Goal: Complete application form

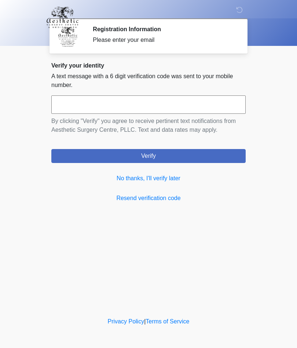
click at [174, 181] on link "No thanks, I'll verify later" at bounding box center [148, 178] width 195 height 9
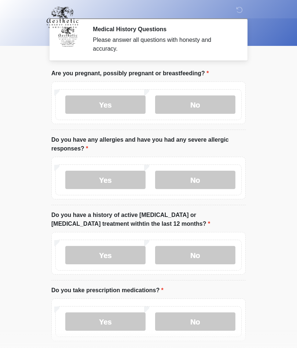
click at [204, 100] on label "No" at bounding box center [195, 104] width 80 height 18
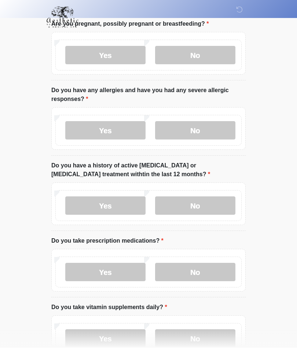
scroll to position [51, 0]
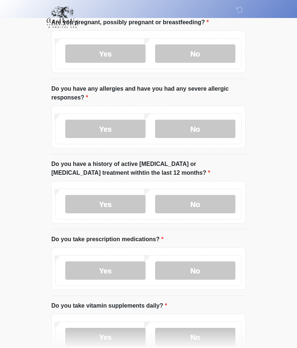
click at [203, 127] on label "No" at bounding box center [195, 129] width 80 height 18
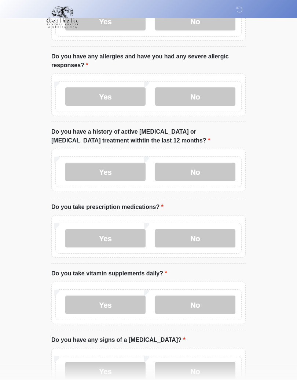
scroll to position [83, 0]
click at [211, 168] on label "No" at bounding box center [195, 172] width 80 height 18
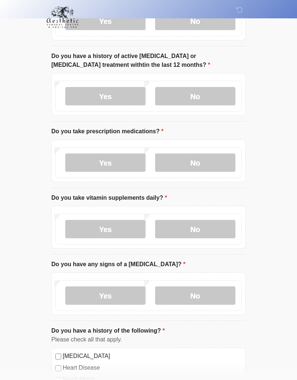
scroll to position [162, 0]
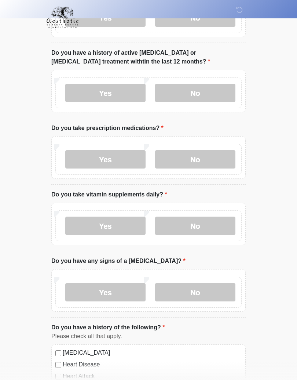
click at [110, 158] on label "Yes" at bounding box center [105, 159] width 80 height 18
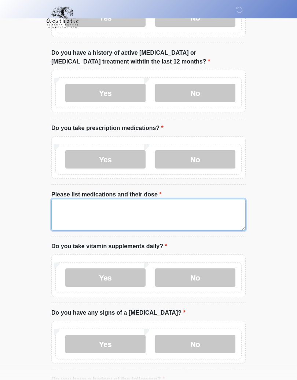
click at [117, 208] on textarea "Please list medications and their dose" at bounding box center [148, 215] width 195 height 32
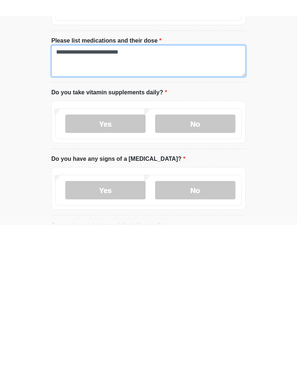
scroll to position [193, 0]
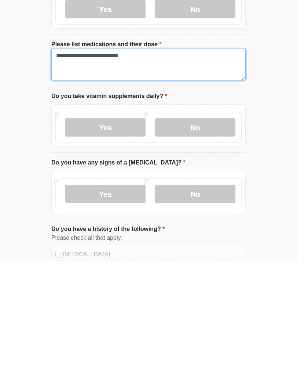
type textarea "**********"
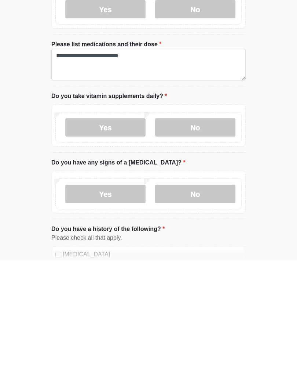
click at [202, 238] on label "No" at bounding box center [195, 247] width 80 height 18
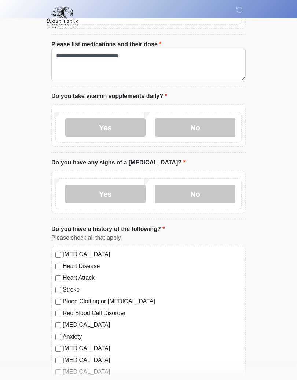
click at [200, 189] on label "No" at bounding box center [195, 194] width 80 height 18
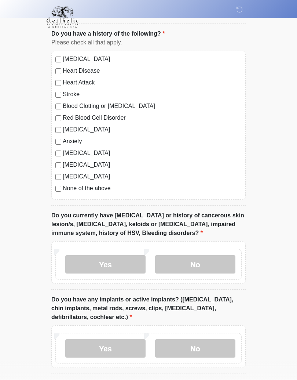
scroll to position [529, 0]
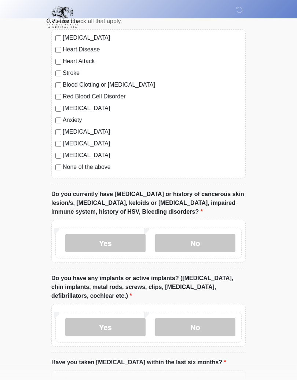
click at [205, 236] on label "No" at bounding box center [195, 243] width 80 height 18
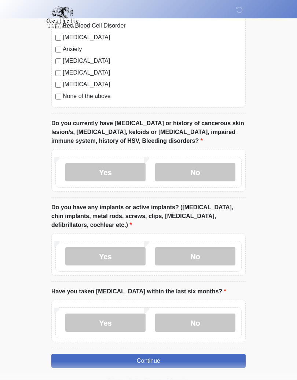
scroll to position [614, 0]
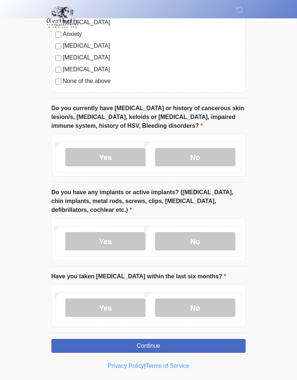
click at [210, 234] on label "No" at bounding box center [195, 241] width 80 height 18
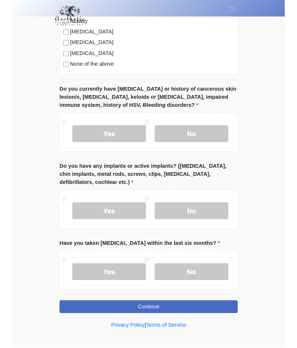
scroll to position [657, 0]
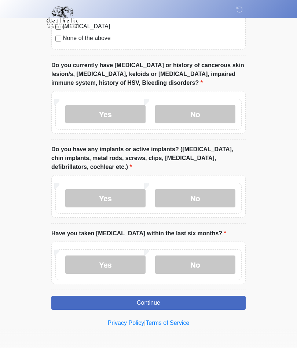
click at [199, 262] on label "No" at bounding box center [195, 265] width 80 height 18
click at [184, 301] on button "Continue" at bounding box center [148, 303] width 195 height 14
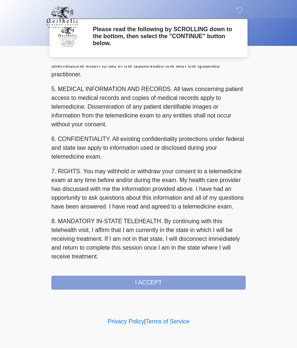
scroll to position [233, 0]
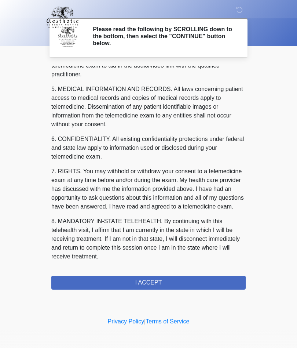
click at [177, 283] on button "I ACCEPT" at bounding box center [148, 283] width 195 height 14
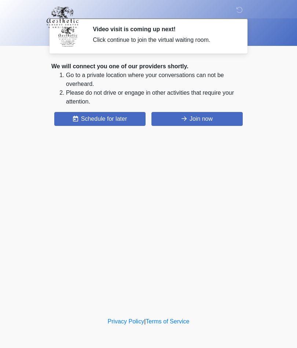
click at [210, 117] on button "Join now" at bounding box center [197, 119] width 91 height 14
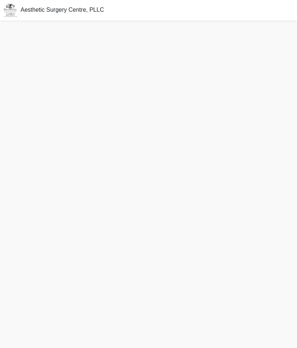
scroll to position [2, 0]
